Goal: Transaction & Acquisition: Purchase product/service

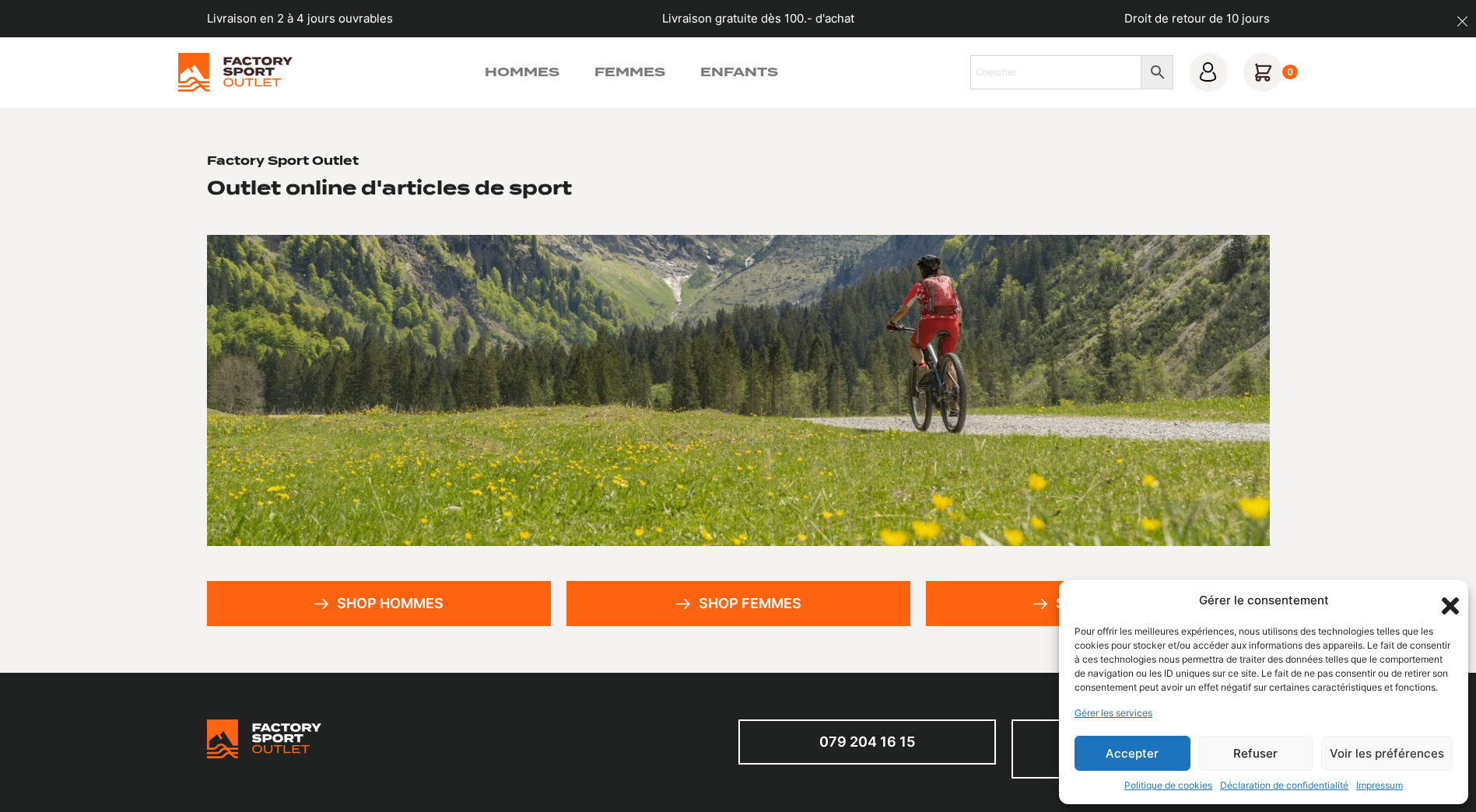
click at [380, 596] on link "Shop hommes" at bounding box center [378, 604] width 344 height 45
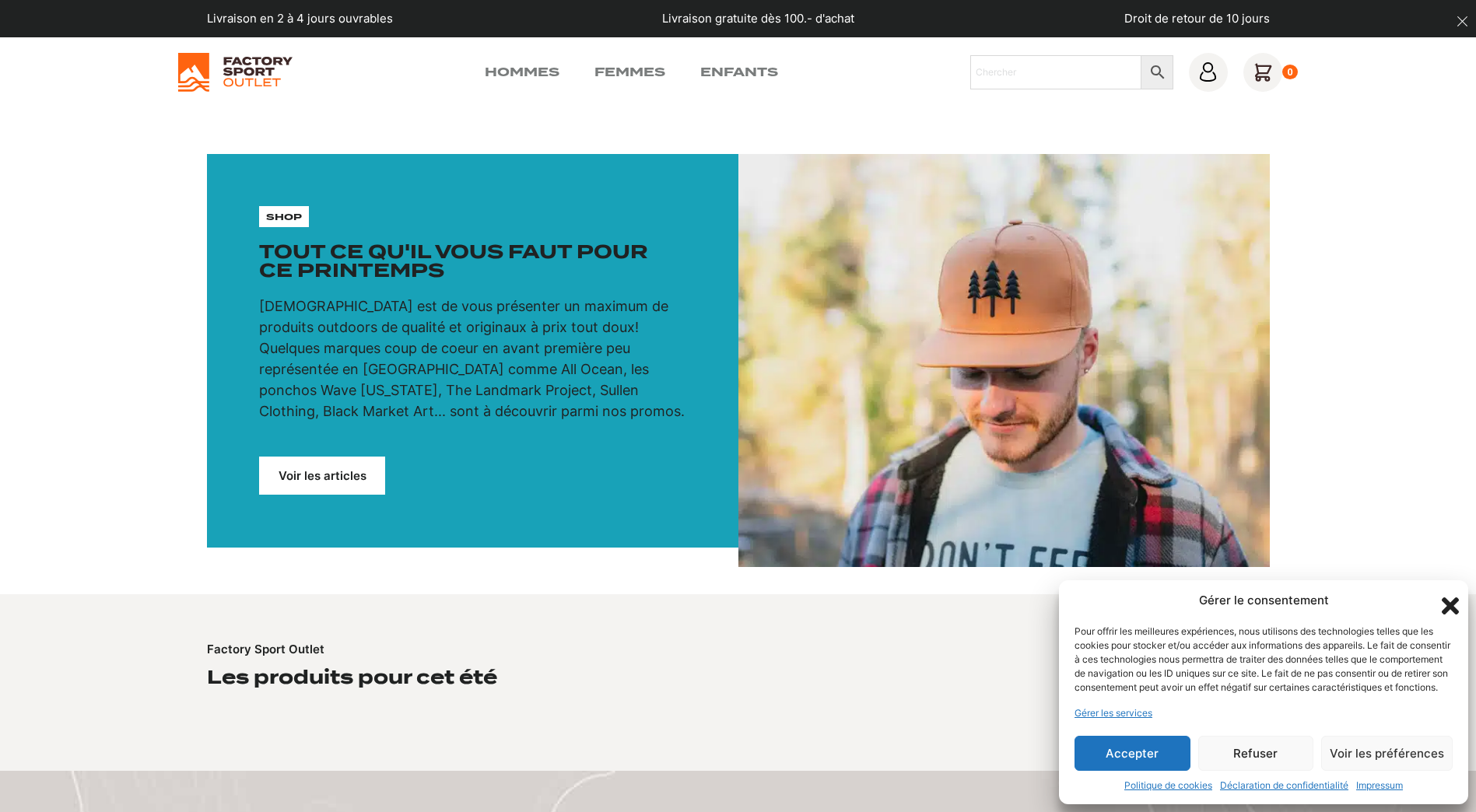
click at [1112, 761] on button "Accepter" at bounding box center [1132, 753] width 116 height 35
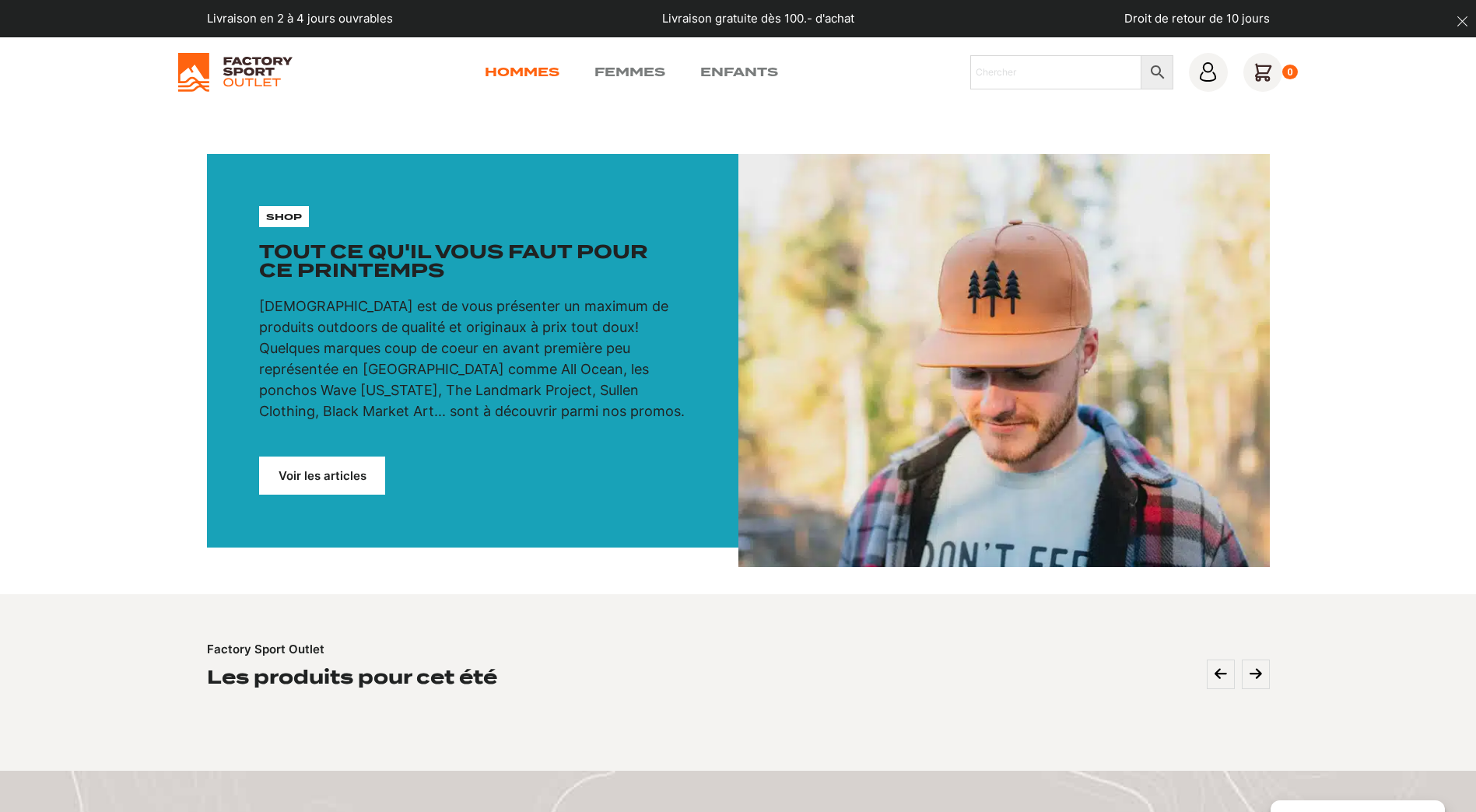
click at [532, 70] on link "Hommes" at bounding box center [522, 72] width 75 height 19
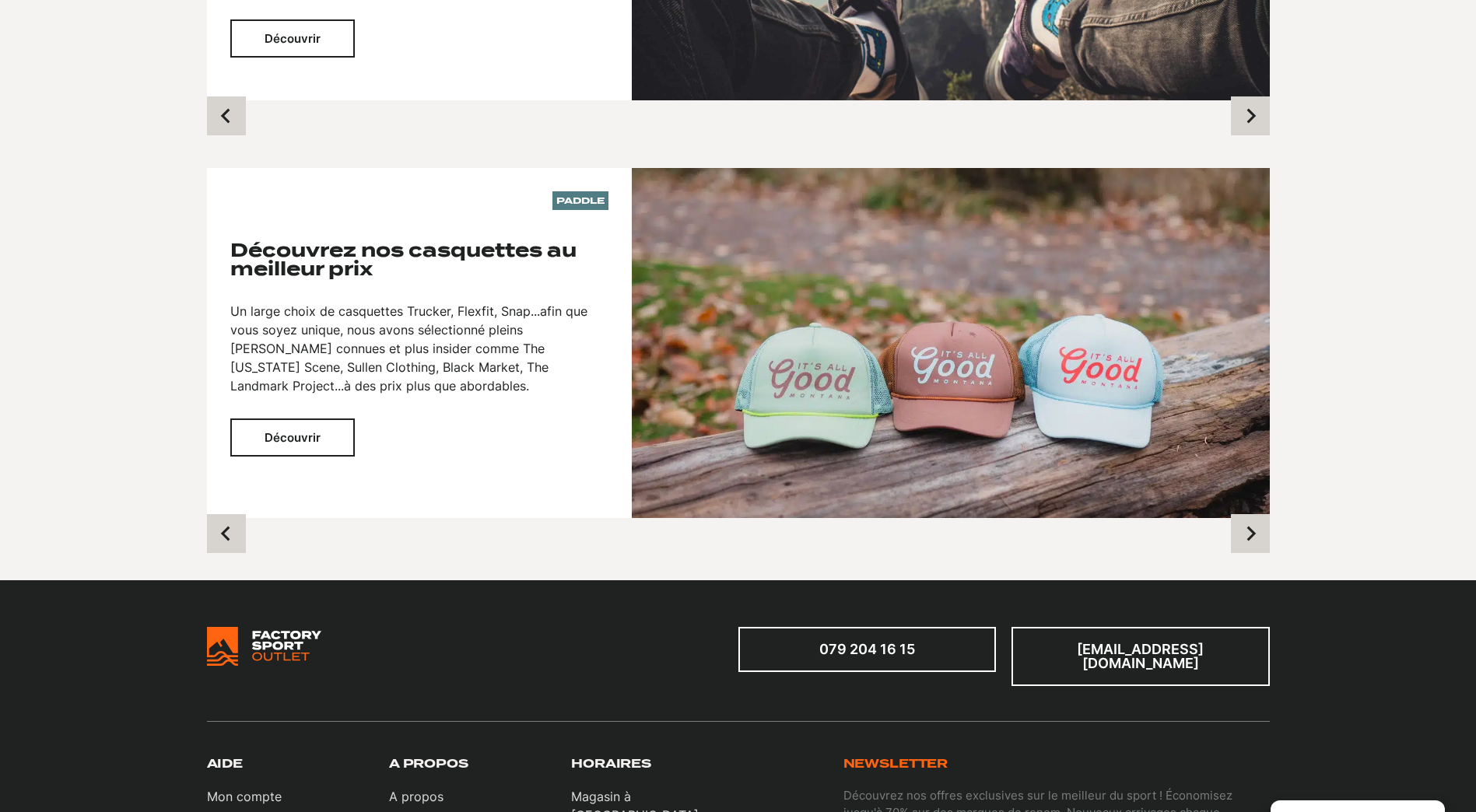
scroll to position [1167, 0]
